Goal: Task Accomplishment & Management: Manage account settings

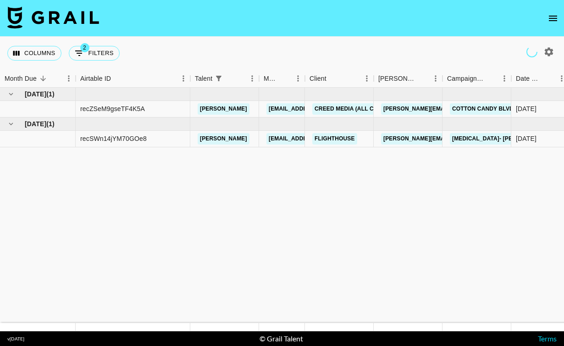
click at [99, 51] on button "2 Filters" at bounding box center [94, 53] width 51 height 15
select select "status"
select select "isNotAnyOf"
select select "airtableId"
select select "talentName"
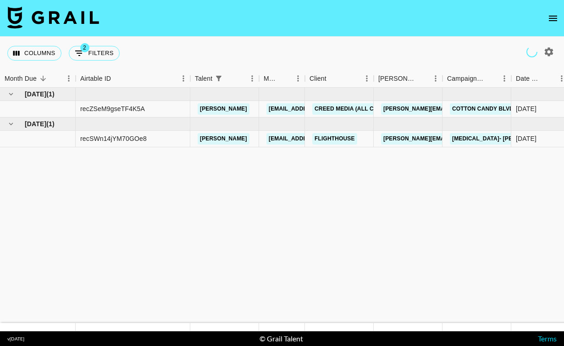
select select "campaign"
select select "status"
select select "purchaseOrder"
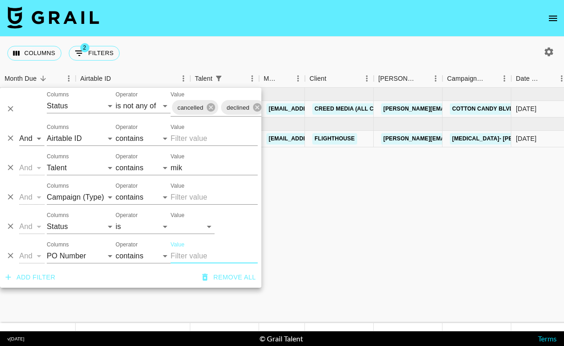
click at [175, 163] on input "mik" at bounding box center [214, 167] width 87 height 15
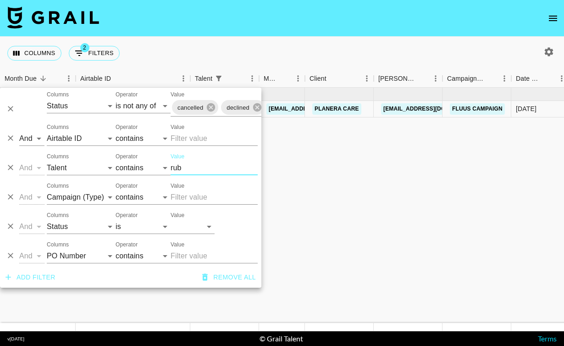
type input "rub"
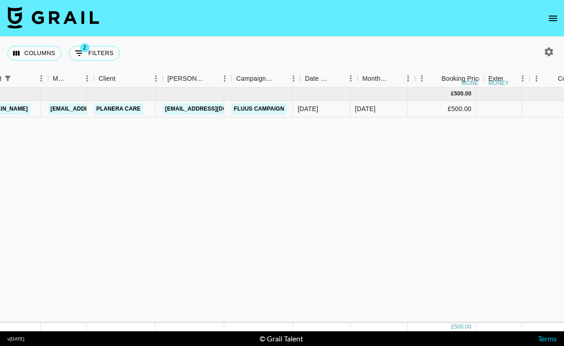
scroll to position [0, 208]
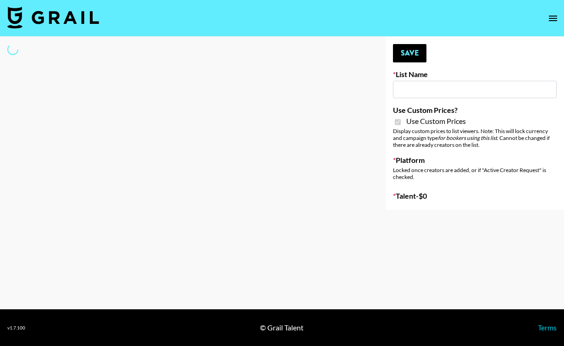
type input "Axis-Y - [DATE]"
checkbox input "true"
select select "Brand"
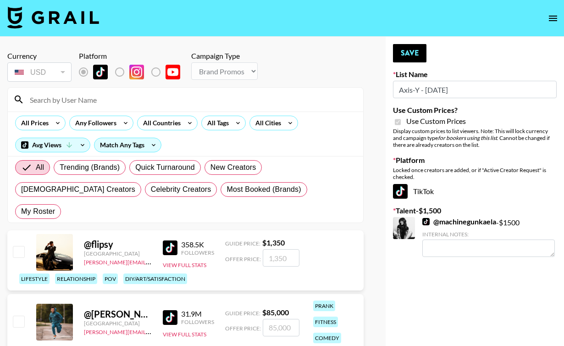
click at [163, 99] on input at bounding box center [190, 99] width 333 height 15
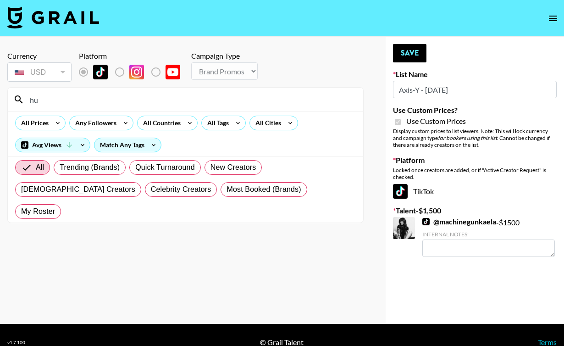
type input "h"
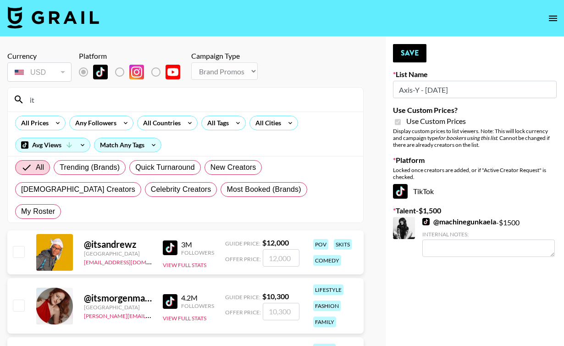
type input "i"
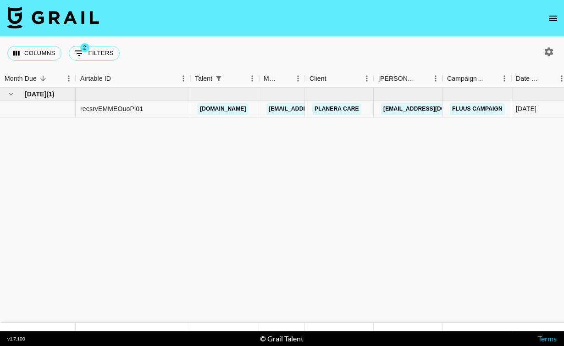
click at [559, 19] on button "open drawer" at bounding box center [553, 18] width 18 height 18
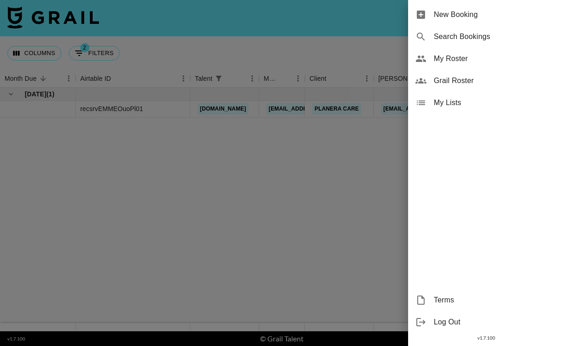
click at [484, 61] on span "My Roster" at bounding box center [495, 58] width 123 height 11
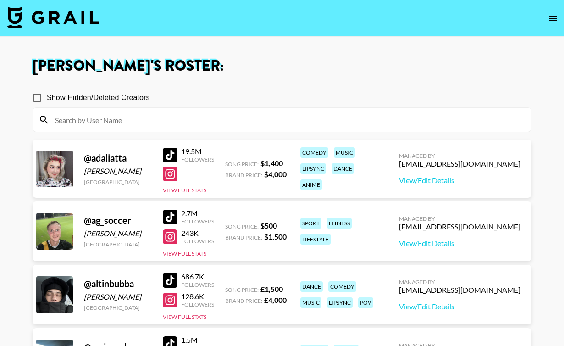
click at [37, 103] on input "Show Hidden/Deleted Creators" at bounding box center [37, 97] width 19 height 19
checkbox input "true"
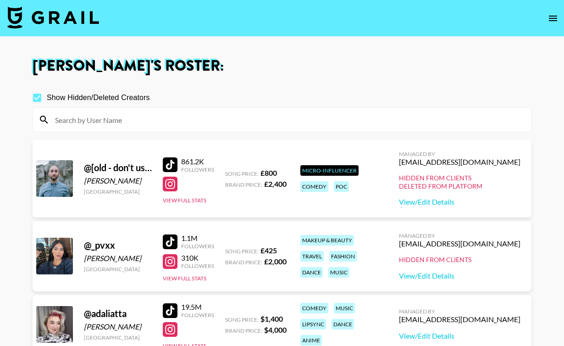
click at [93, 117] on input at bounding box center [288, 119] width 476 height 15
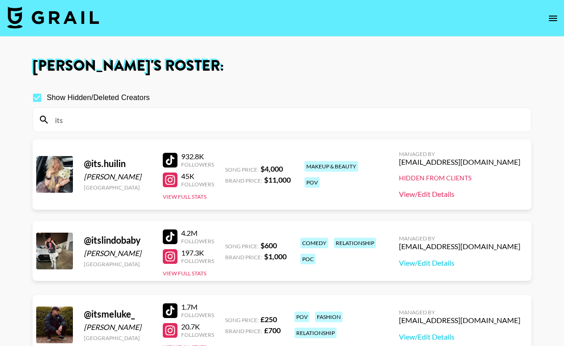
type input "its"
click at [464, 192] on link "View/Edit Details" at bounding box center [459, 193] width 121 height 9
click at [132, 172] on div "[PERSON_NAME]" at bounding box center [118, 176] width 68 height 9
click at [457, 191] on link "View/Edit Details" at bounding box center [459, 193] width 121 height 9
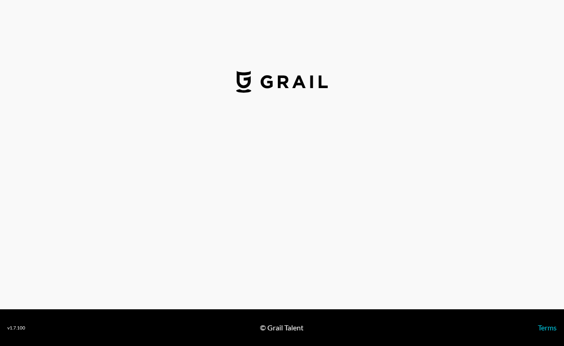
select select "USD"
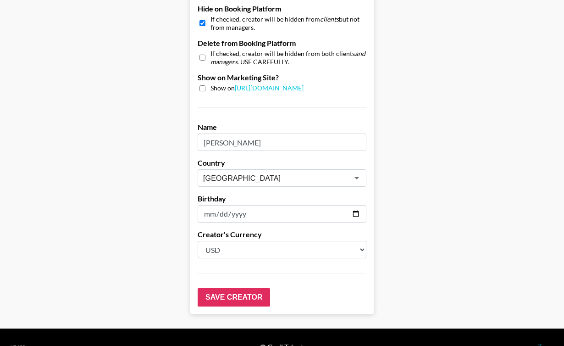
scroll to position [874, 0]
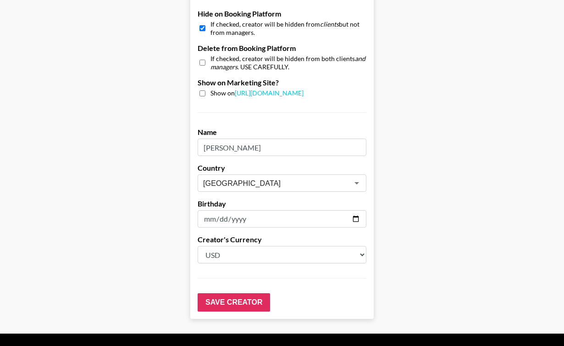
click at [203, 31] on input "checkbox" at bounding box center [202, 28] width 6 height 13
checkbox input "false"
click at [242, 301] on input "Save Creator" at bounding box center [234, 302] width 72 height 18
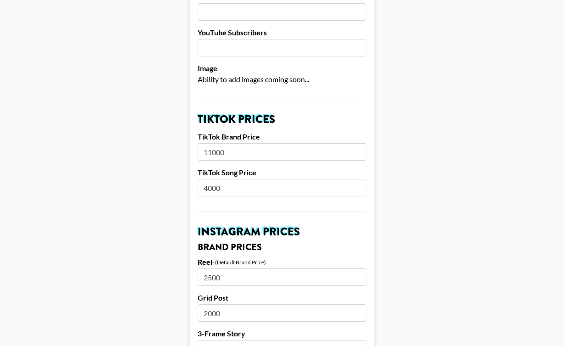
scroll to position [0, 0]
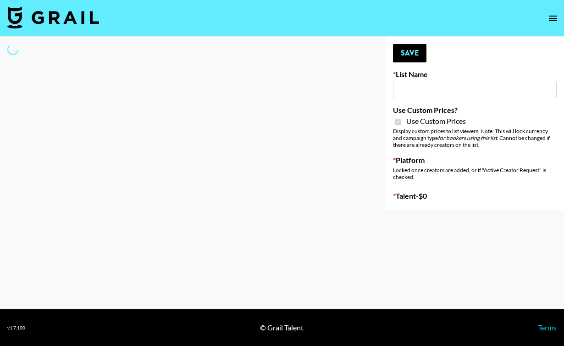
select select "Brand"
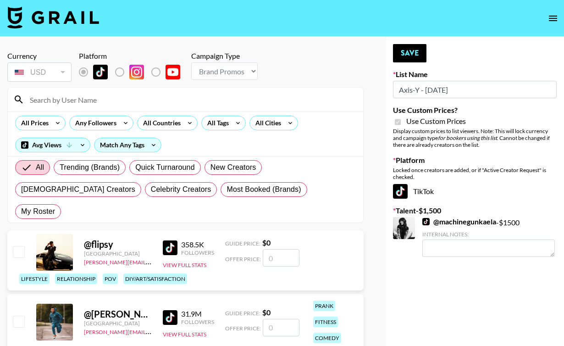
type input "Axis-Y - [DATE]"
checkbox input "true"
click at [88, 99] on input at bounding box center [190, 99] width 333 height 15
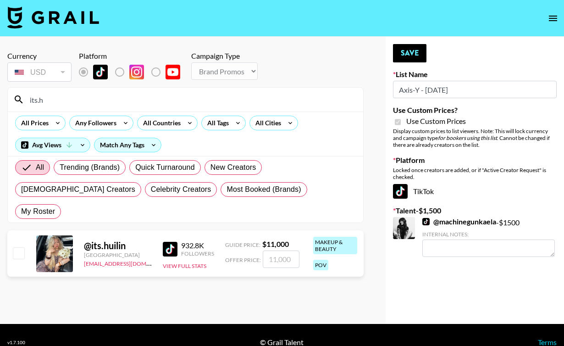
type input "its.h"
click at [18, 247] on input "checkbox" at bounding box center [18, 252] width 11 height 11
checkbox input "true"
type input "11000"
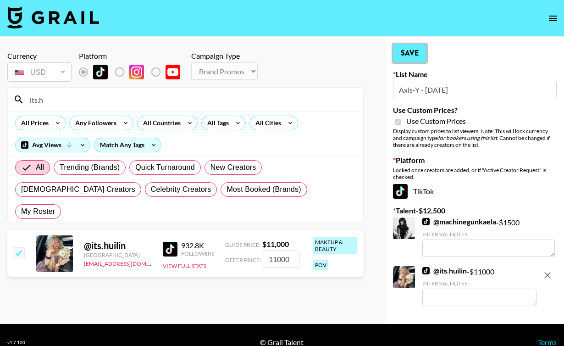
click at [416, 60] on button "Save" at bounding box center [409, 53] width 33 height 18
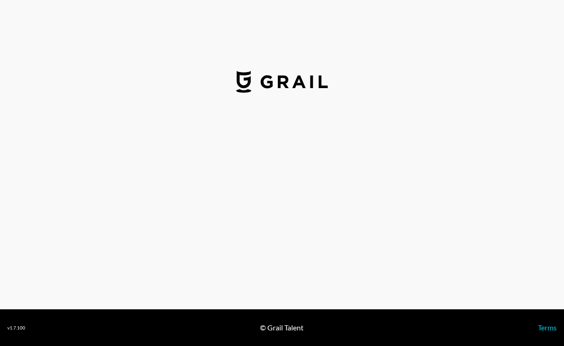
select select "USD"
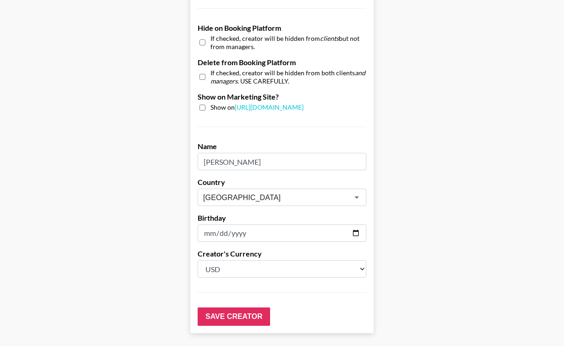
scroll to position [898, 0]
